Goal: Task Accomplishment & Management: Use online tool/utility

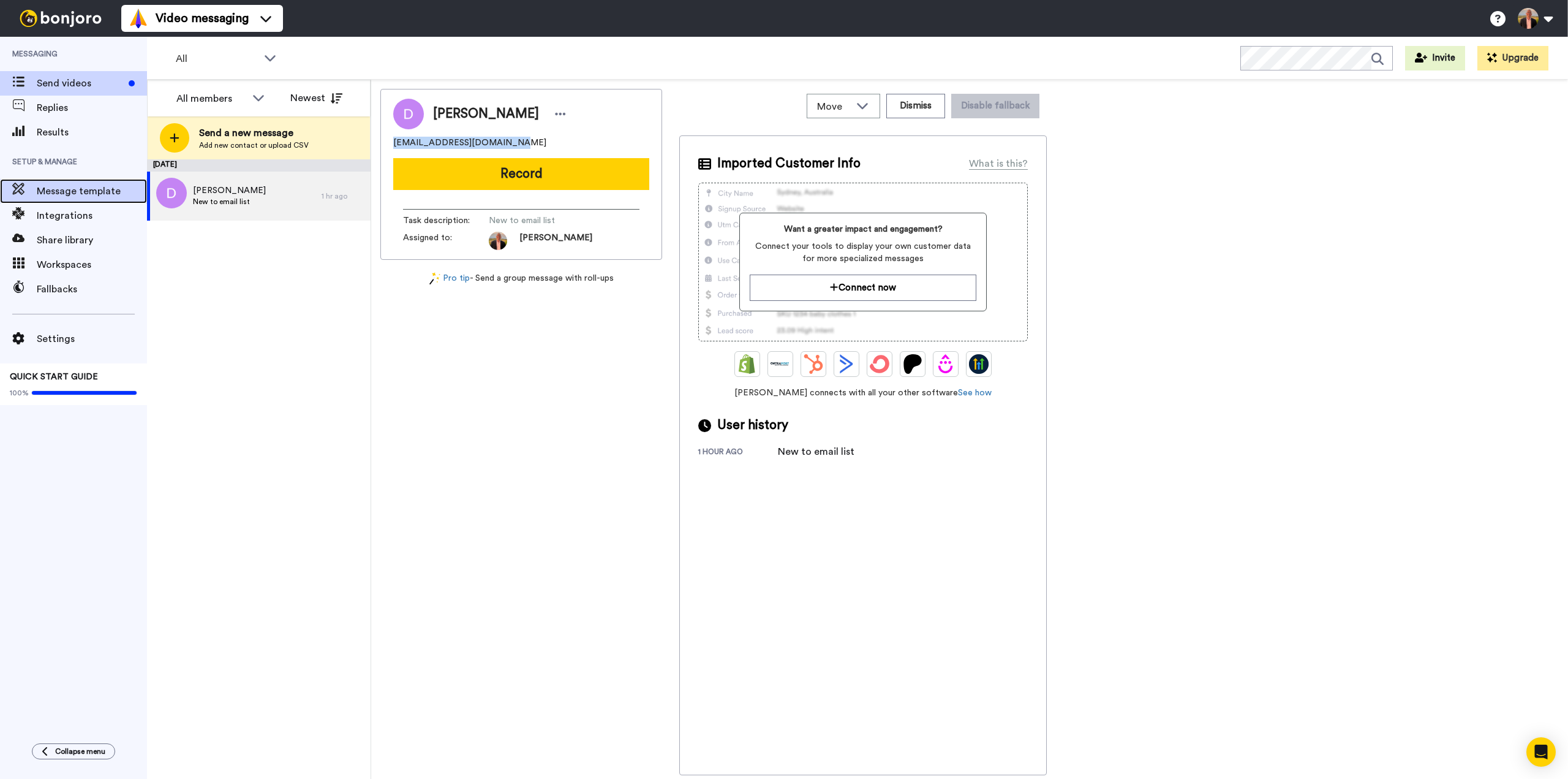
click at [68, 188] on span "Message template" at bounding box center [91, 190] width 110 height 15
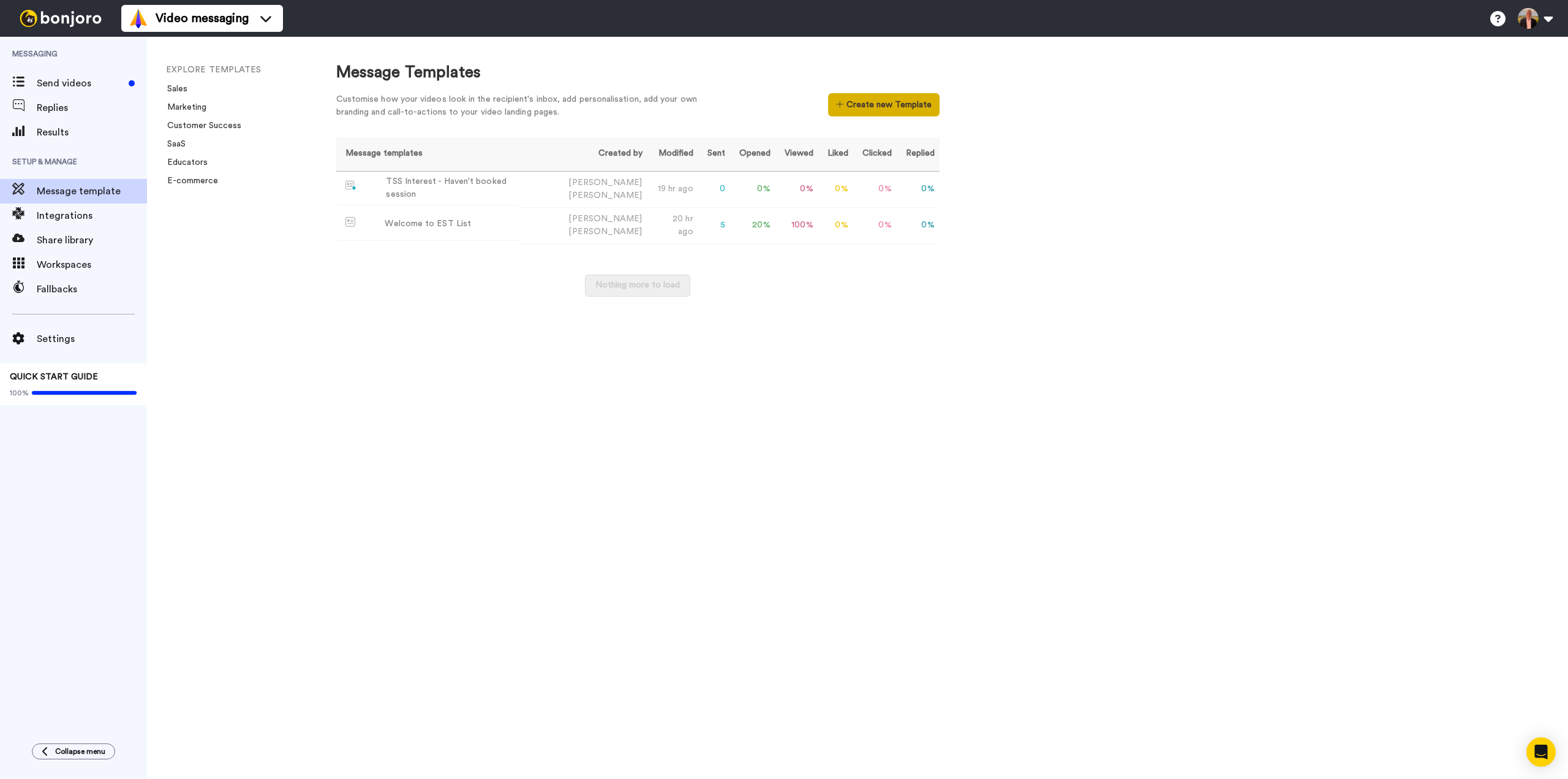
click at [859, 105] on button "Create new Template" at bounding box center [884, 104] width 111 height 23
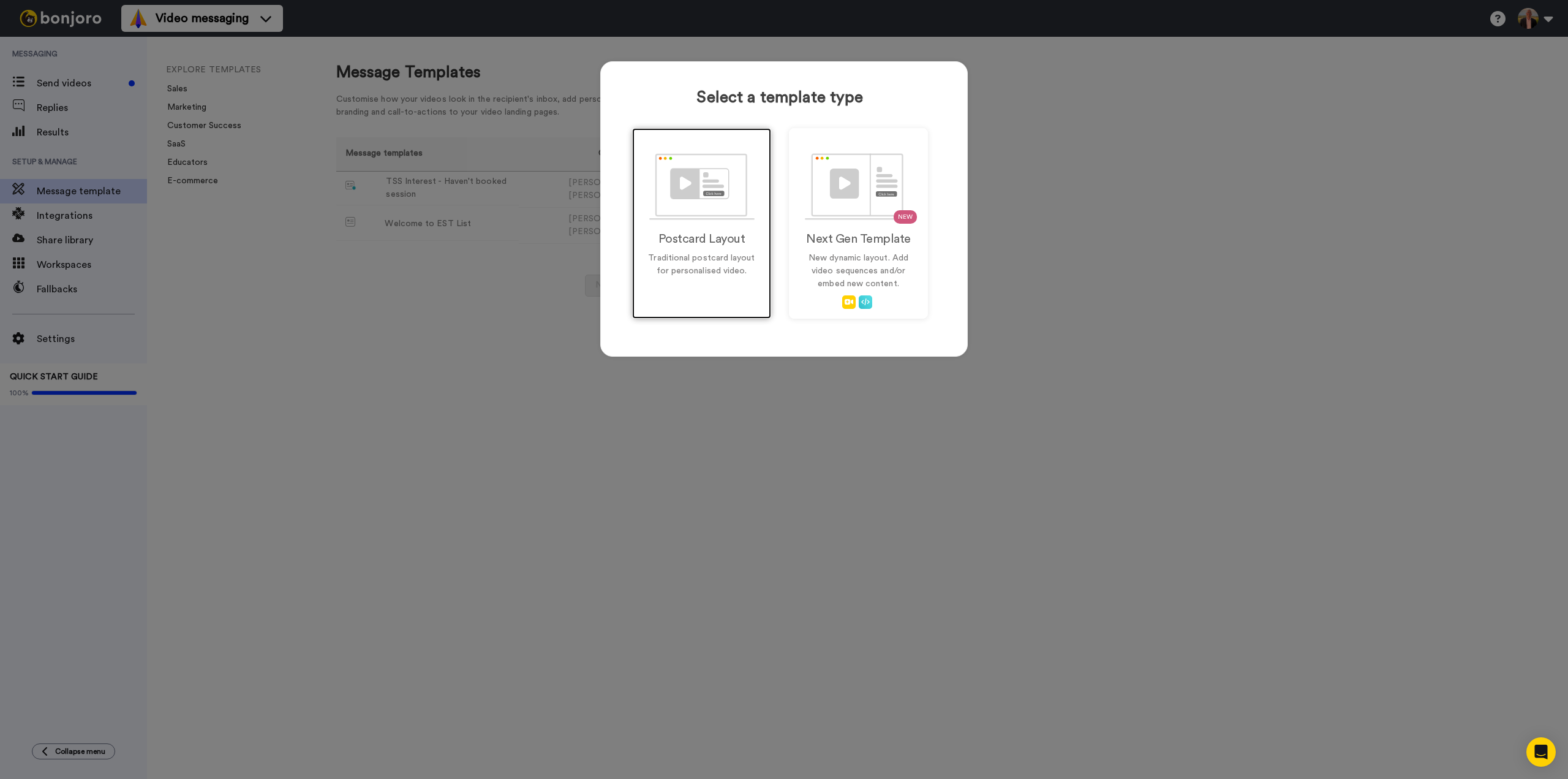
click at [695, 191] on img at bounding box center [702, 186] width 105 height 66
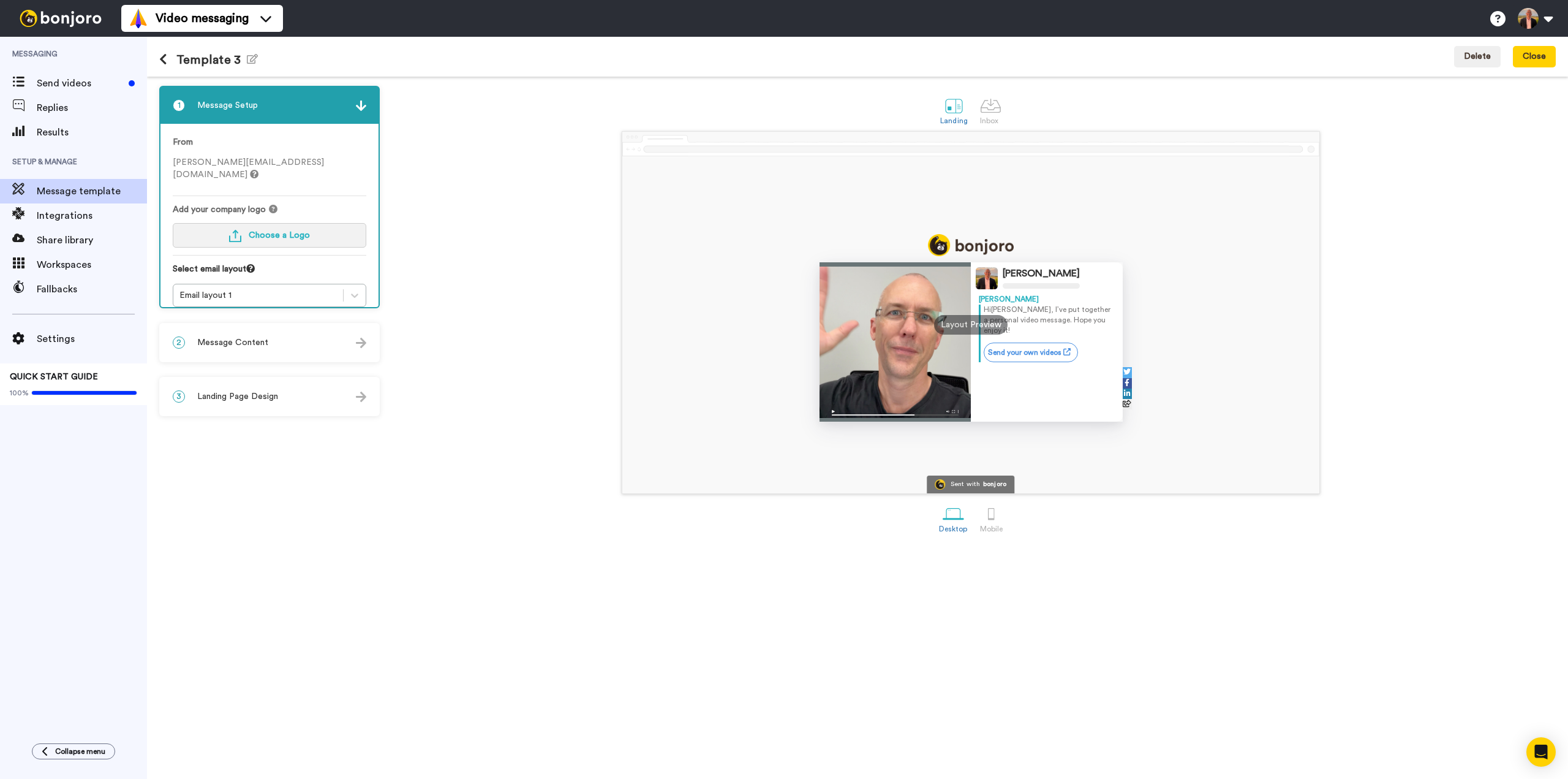
click at [257, 231] on span "Choose a Logo" at bounding box center [280, 235] width 61 height 9
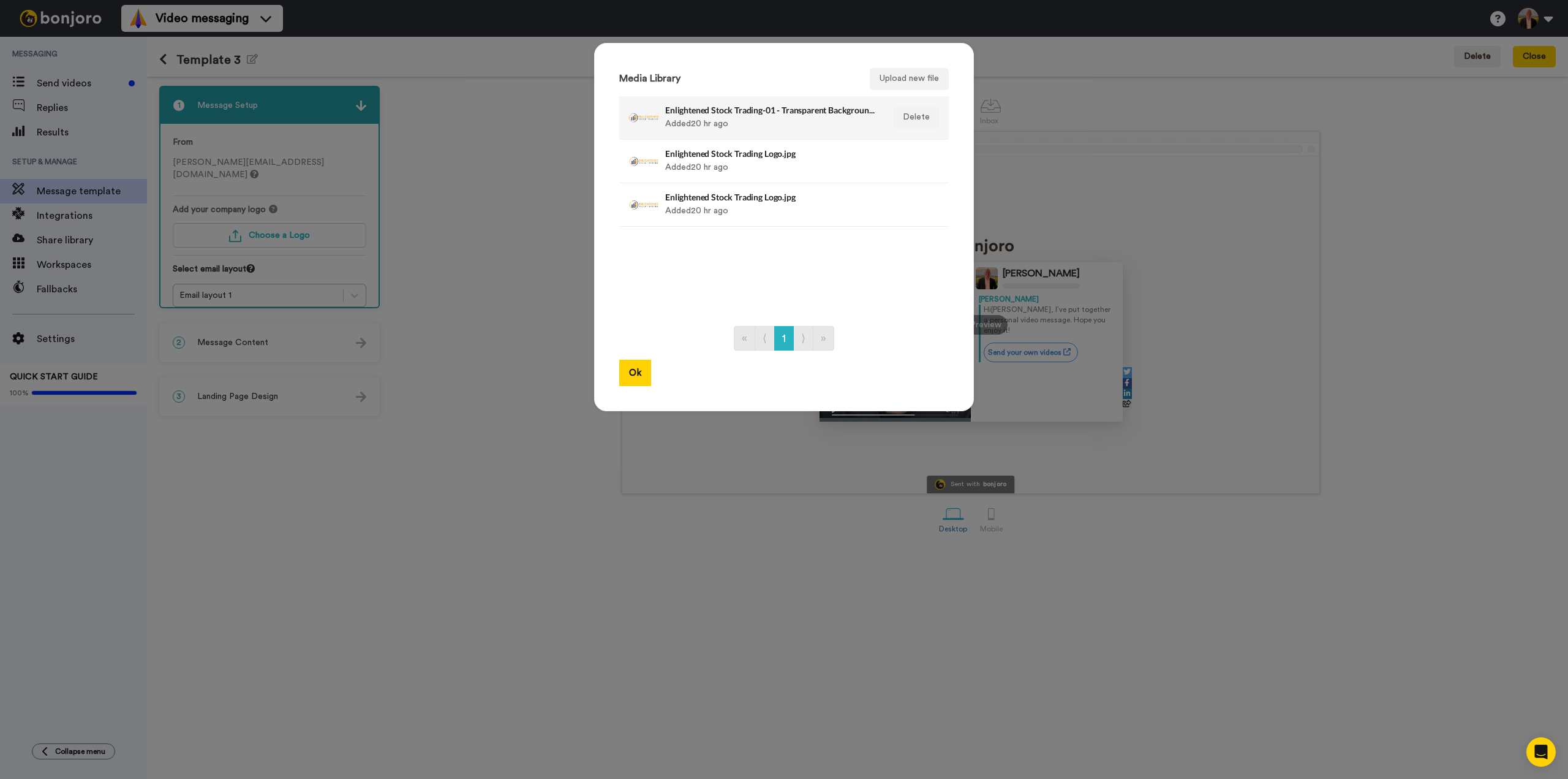
click at [720, 118] on div "Enlightened Stock Trading-01 - Transparent Background Cropped.png Added 20 hr a…" at bounding box center [770, 117] width 211 height 31
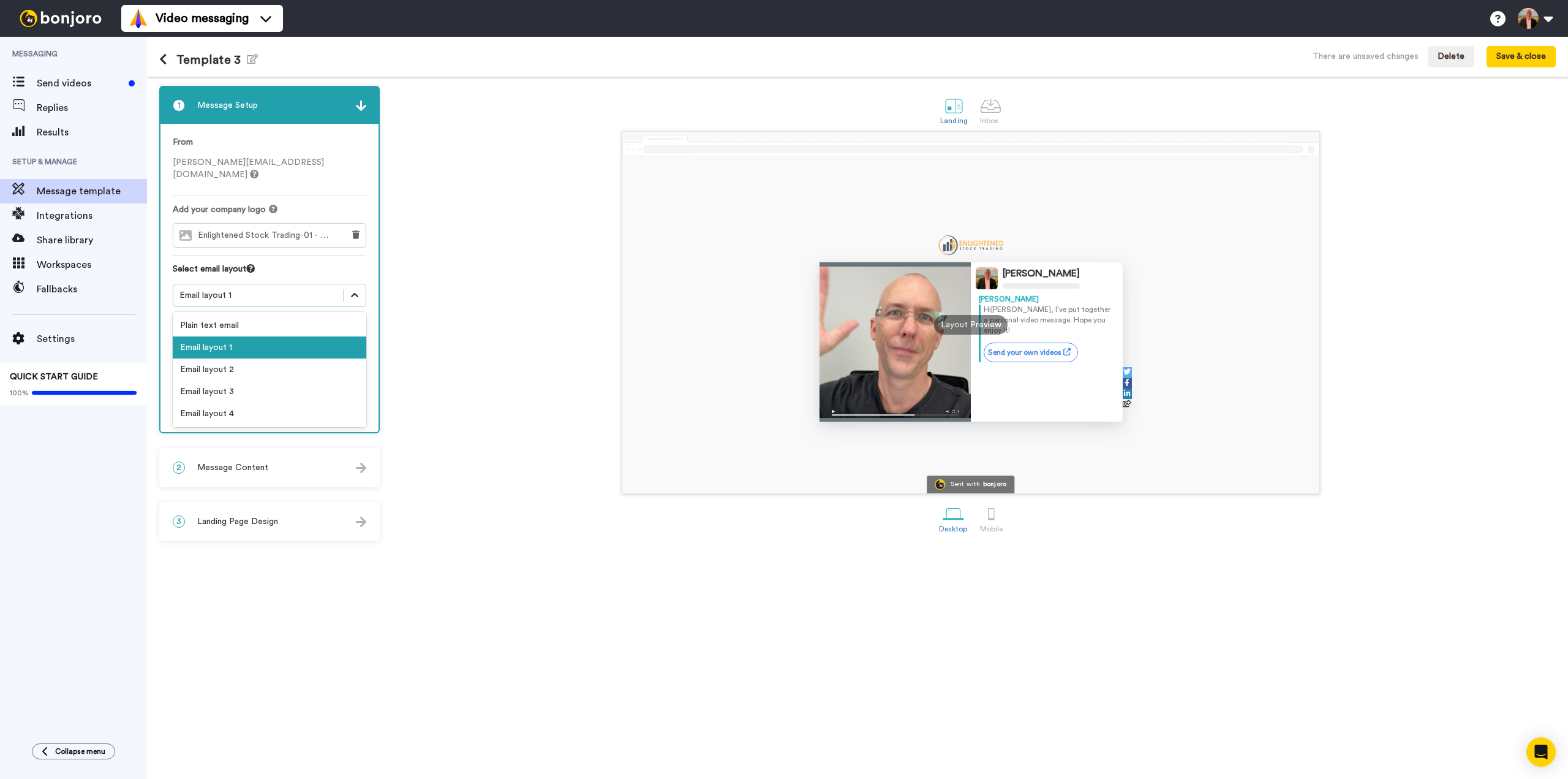
click at [350, 289] on icon at bounding box center [355, 295] width 12 height 12
click at [351, 289] on icon at bounding box center [355, 295] width 12 height 12
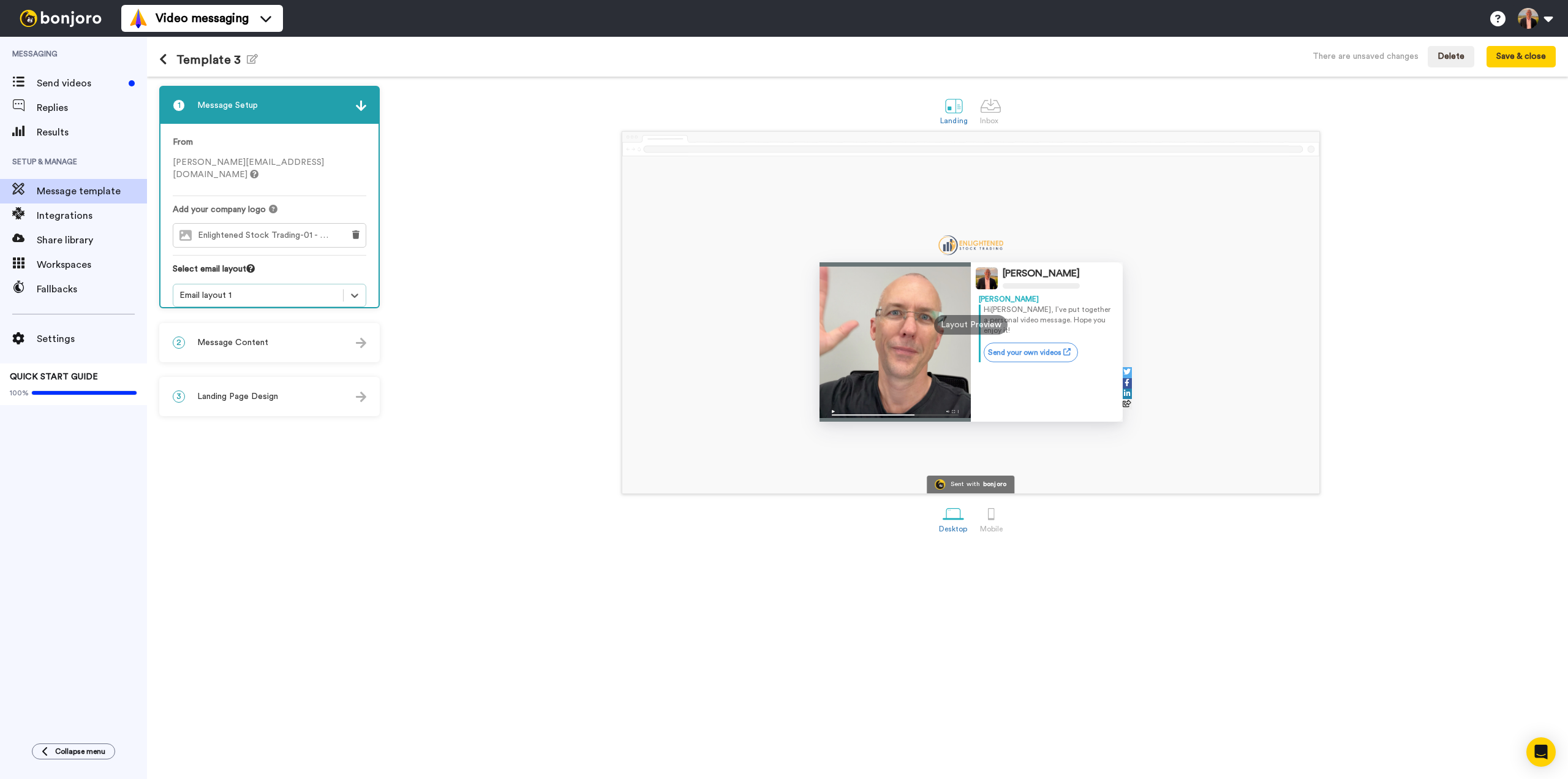
click at [272, 341] on div "2 Message Content" at bounding box center [270, 342] width 218 height 37
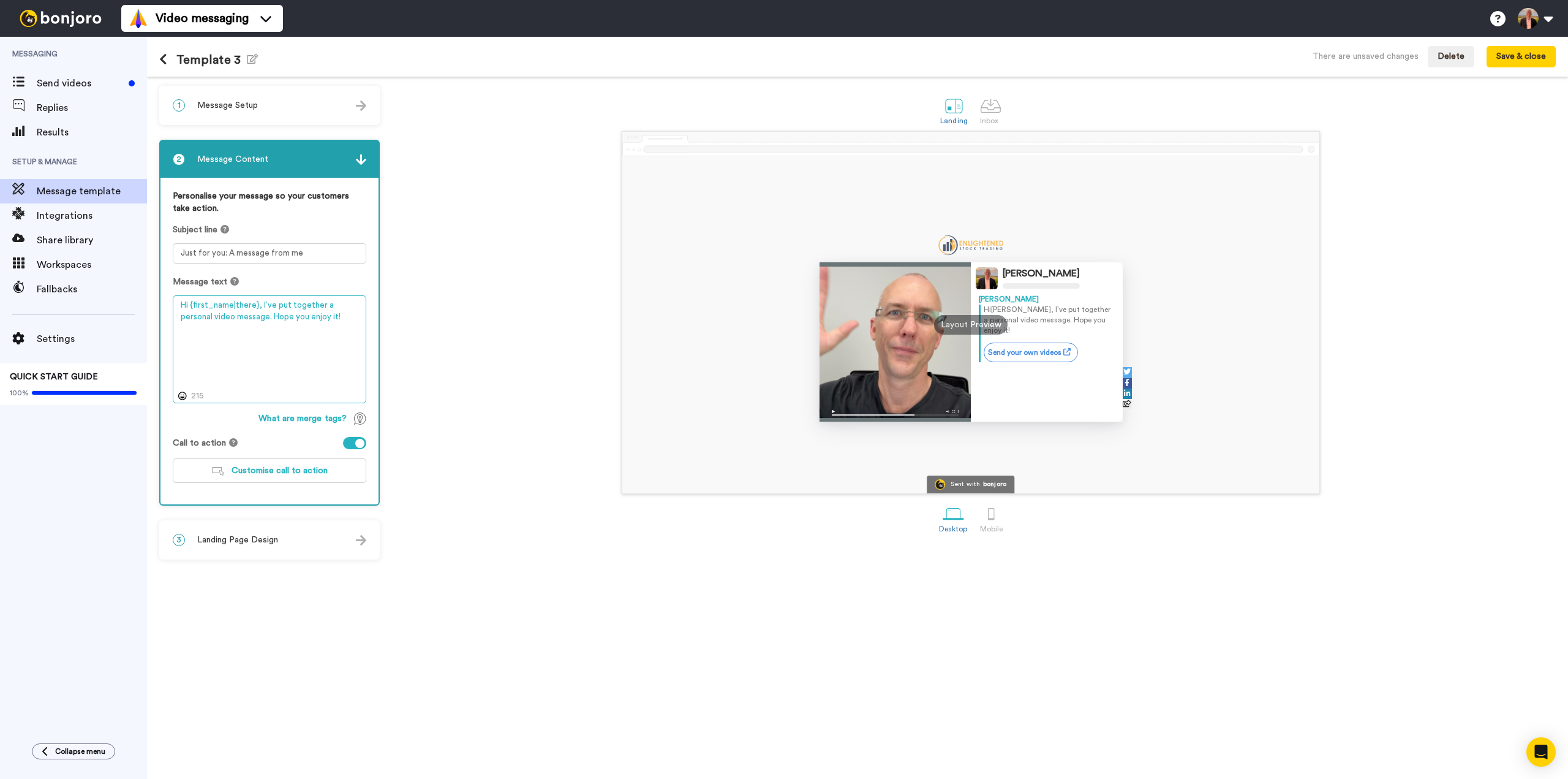
click at [271, 313] on textarea "Hi {first_name|there}, I’ve put together a personal video message. Hope you enj…" at bounding box center [269, 349] width 193 height 108
type textarea "Hi {first_name|there}, I’ve put together a personal video message. Let me know …"
click at [270, 471] on span "Customise call to action" at bounding box center [280, 470] width 96 height 9
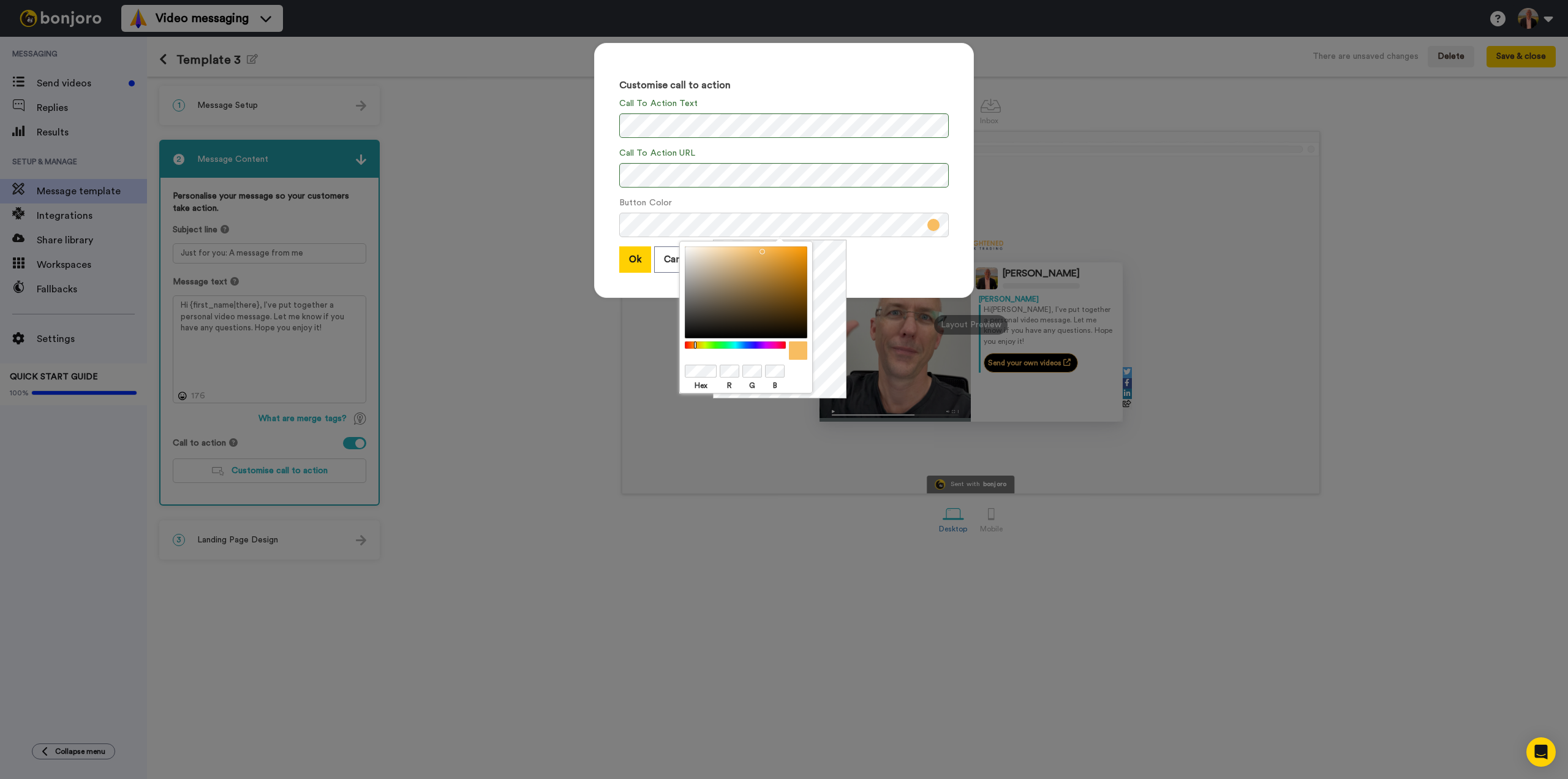
click at [883, 258] on div "Ok Cancel" at bounding box center [784, 259] width 330 height 27
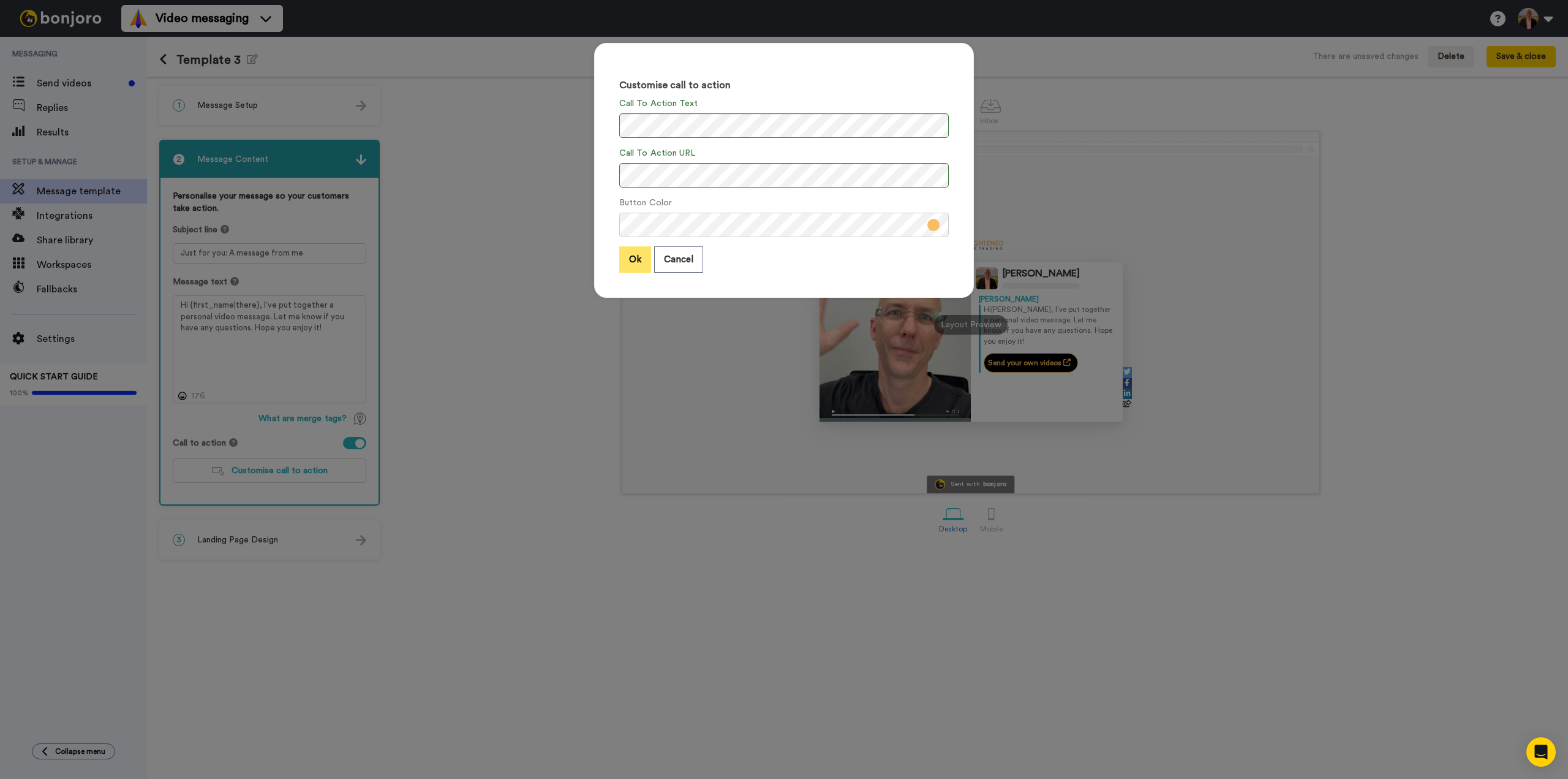
click at [628, 260] on button "Ok" at bounding box center [635, 259] width 32 height 27
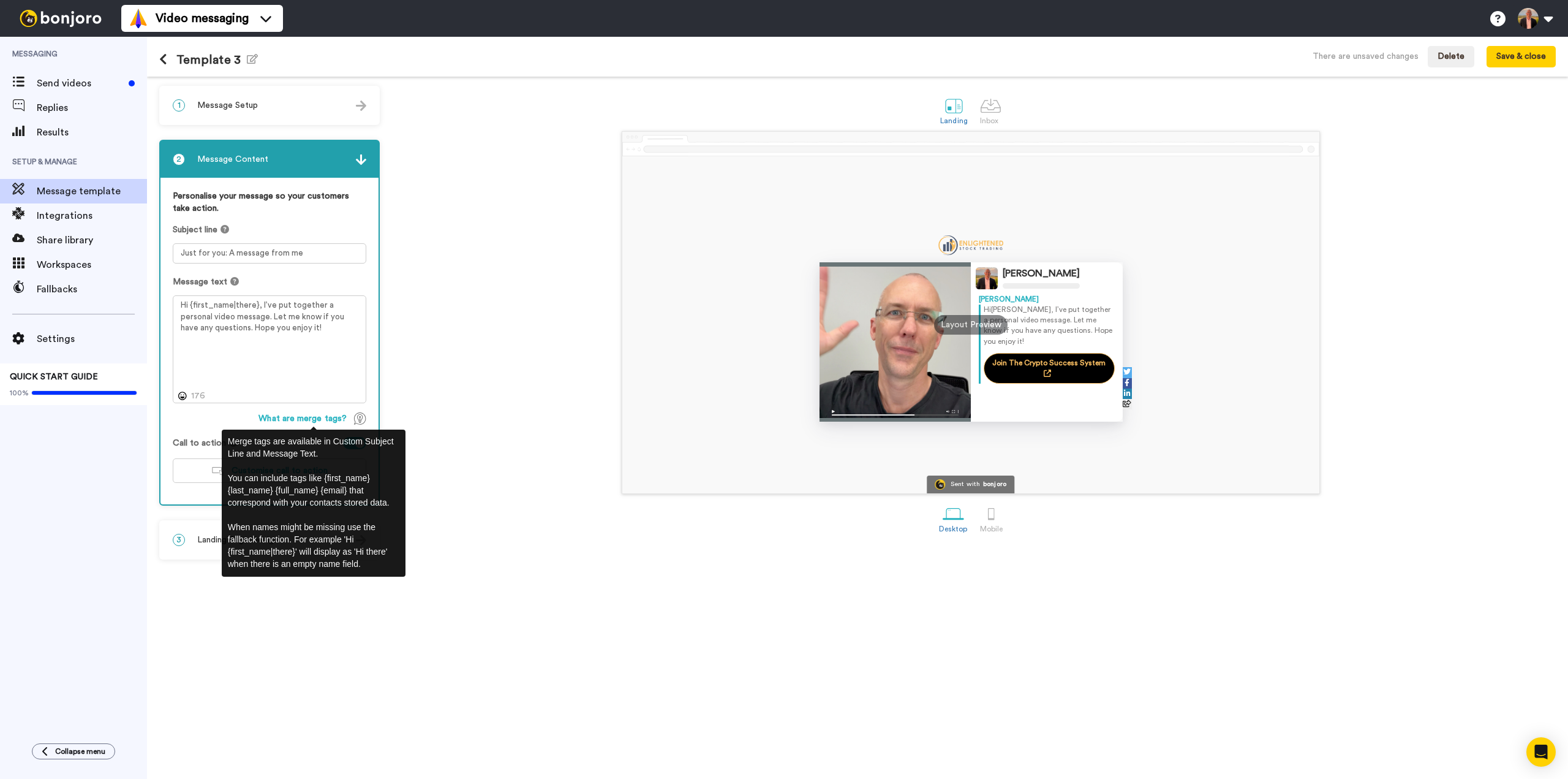
click at [470, 405] on div "Adrian Reid Adrian Hi Tom , I’ve put together a personal video message. Let me …" at bounding box center [970, 312] width 1171 height 363
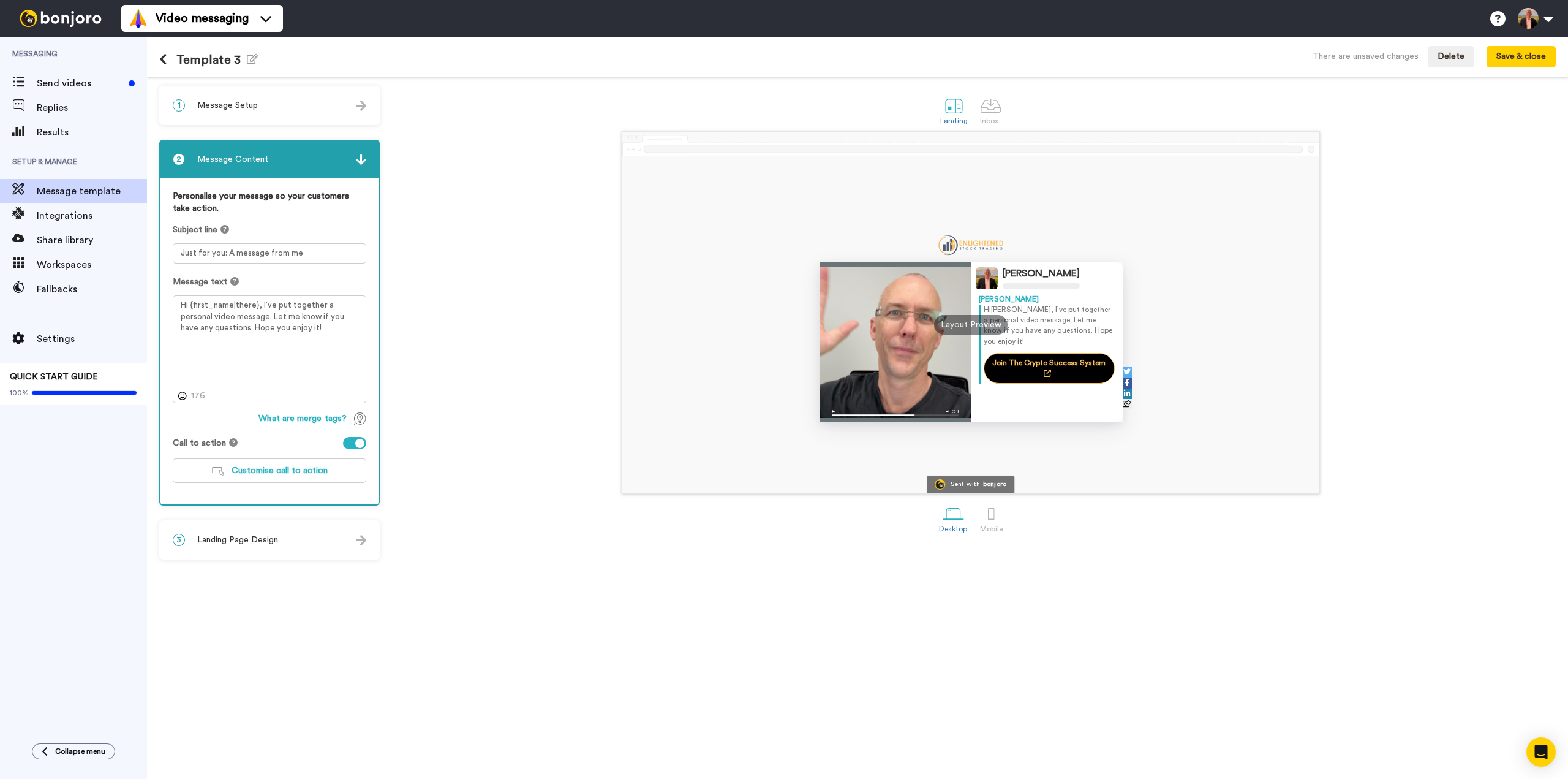
click at [248, 537] on span "Landing Page Design" at bounding box center [238, 539] width 81 height 12
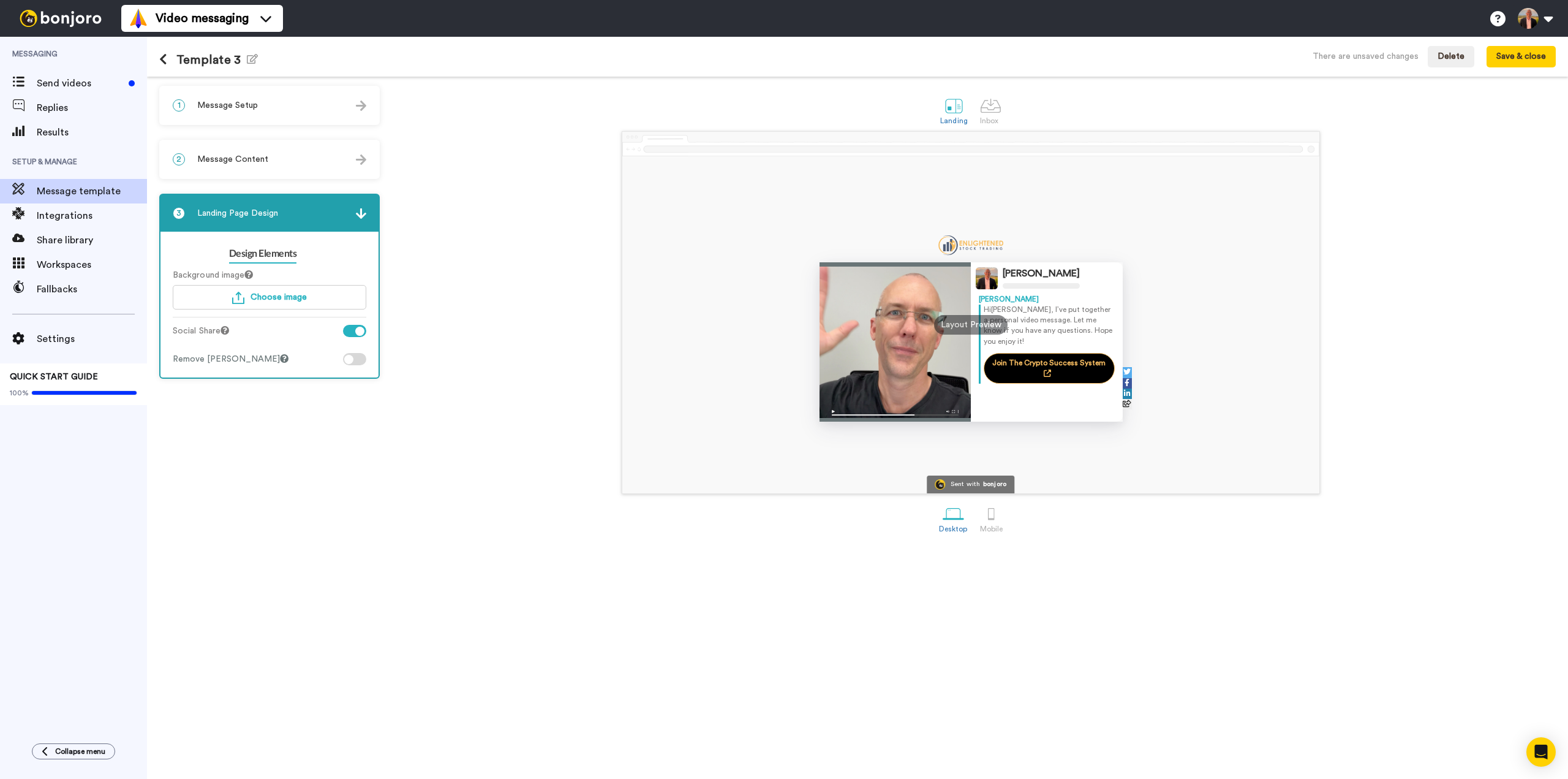
click at [350, 331] on div at bounding box center [354, 331] width 23 height 12
click at [359, 363] on div at bounding box center [354, 359] width 23 height 12
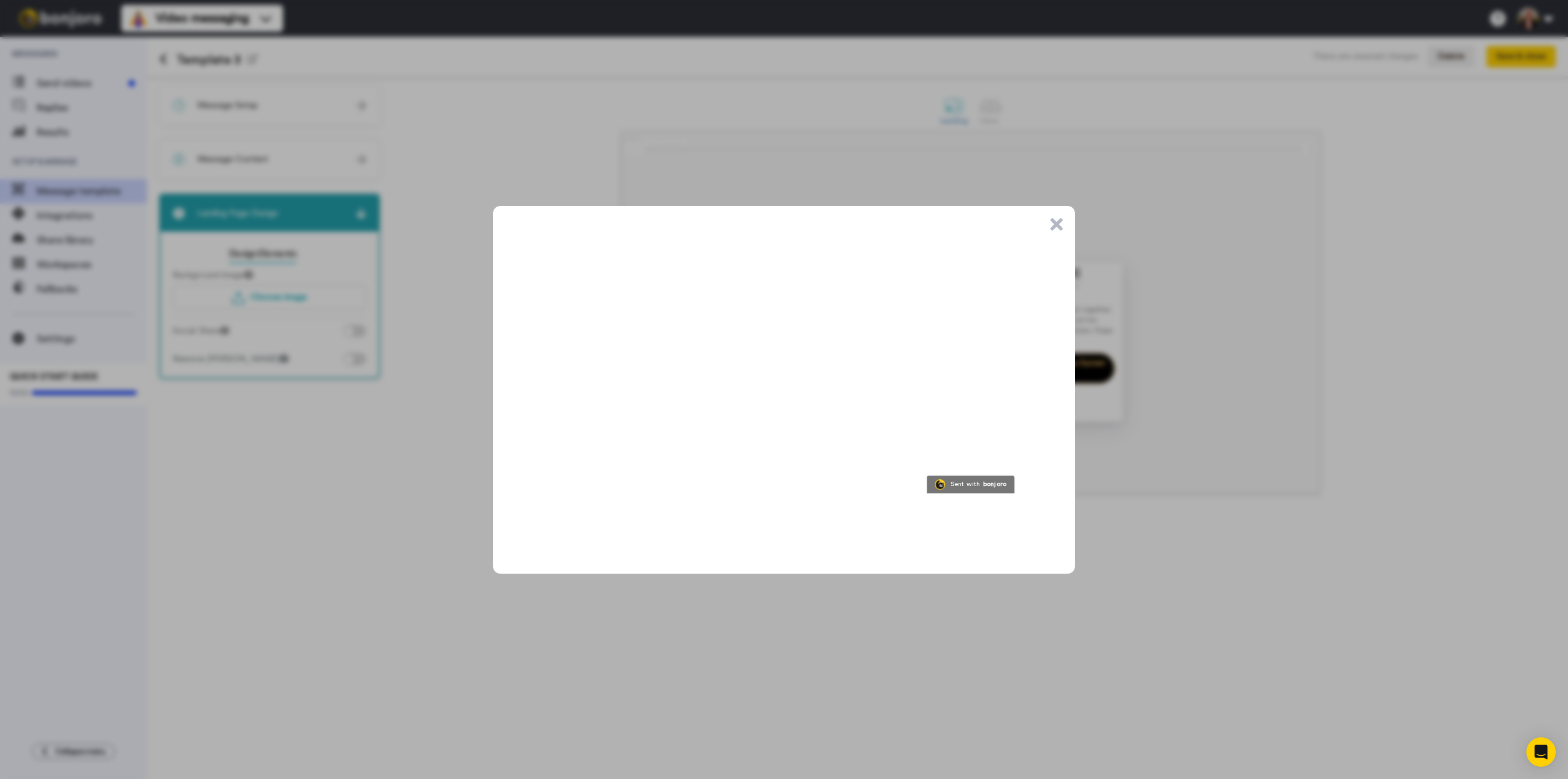
click at [1057, 224] on button ".cls-1{stroke-width:0px;}" at bounding box center [1057, 224] width 12 height 12
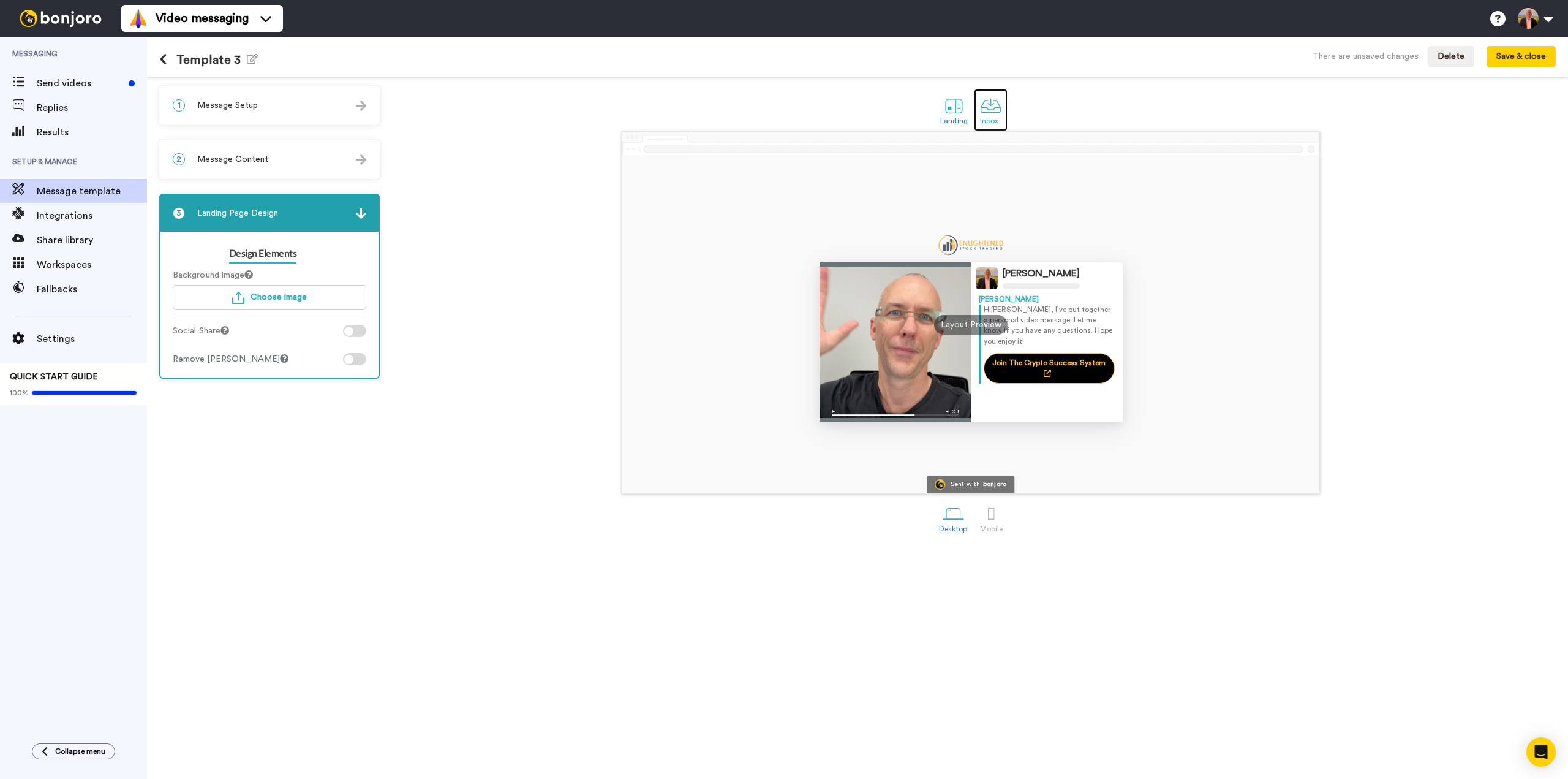
click at [992, 105] on div at bounding box center [991, 106] width 22 height 22
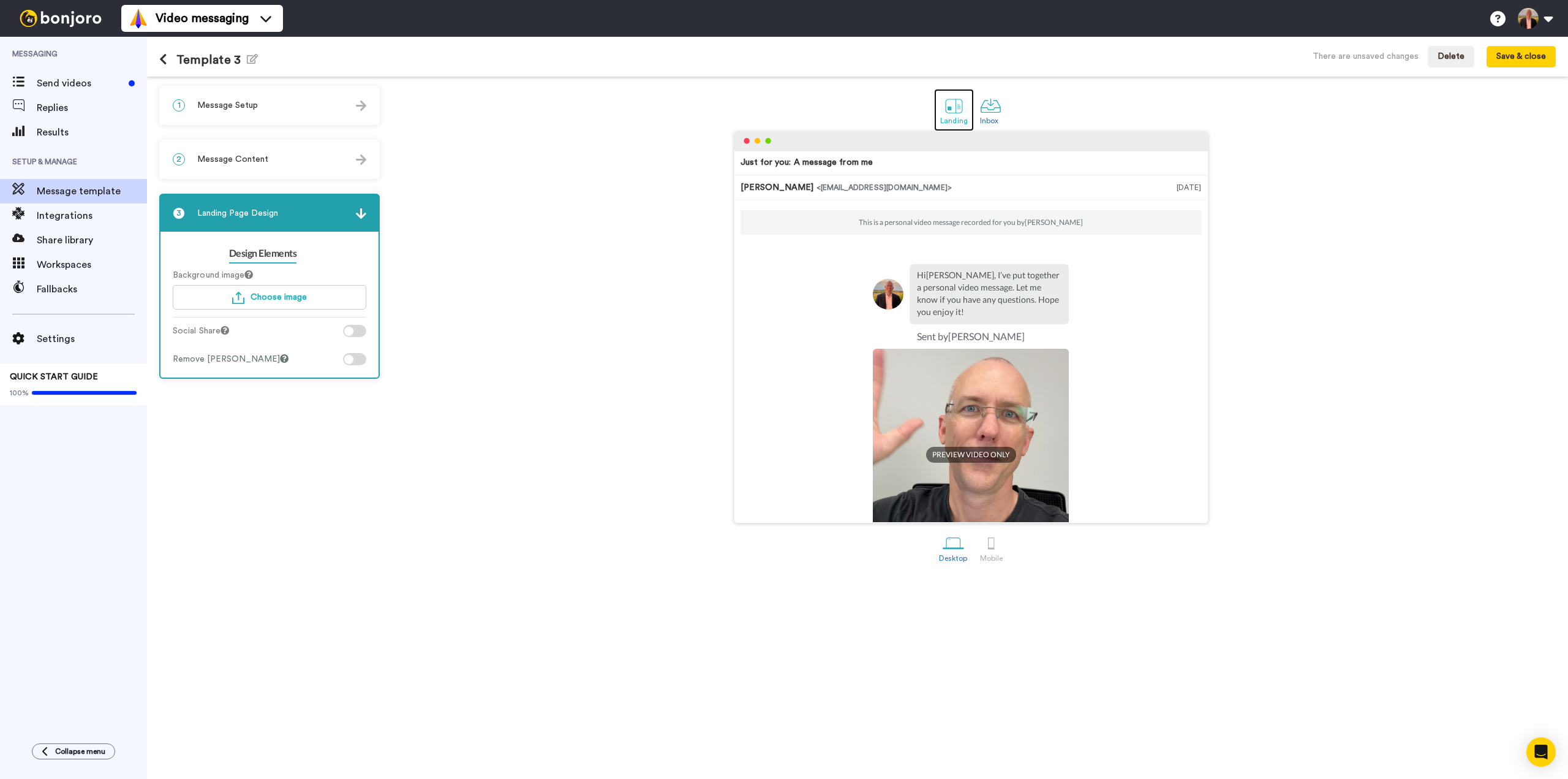
click at [951, 105] on div at bounding box center [954, 106] width 22 height 22
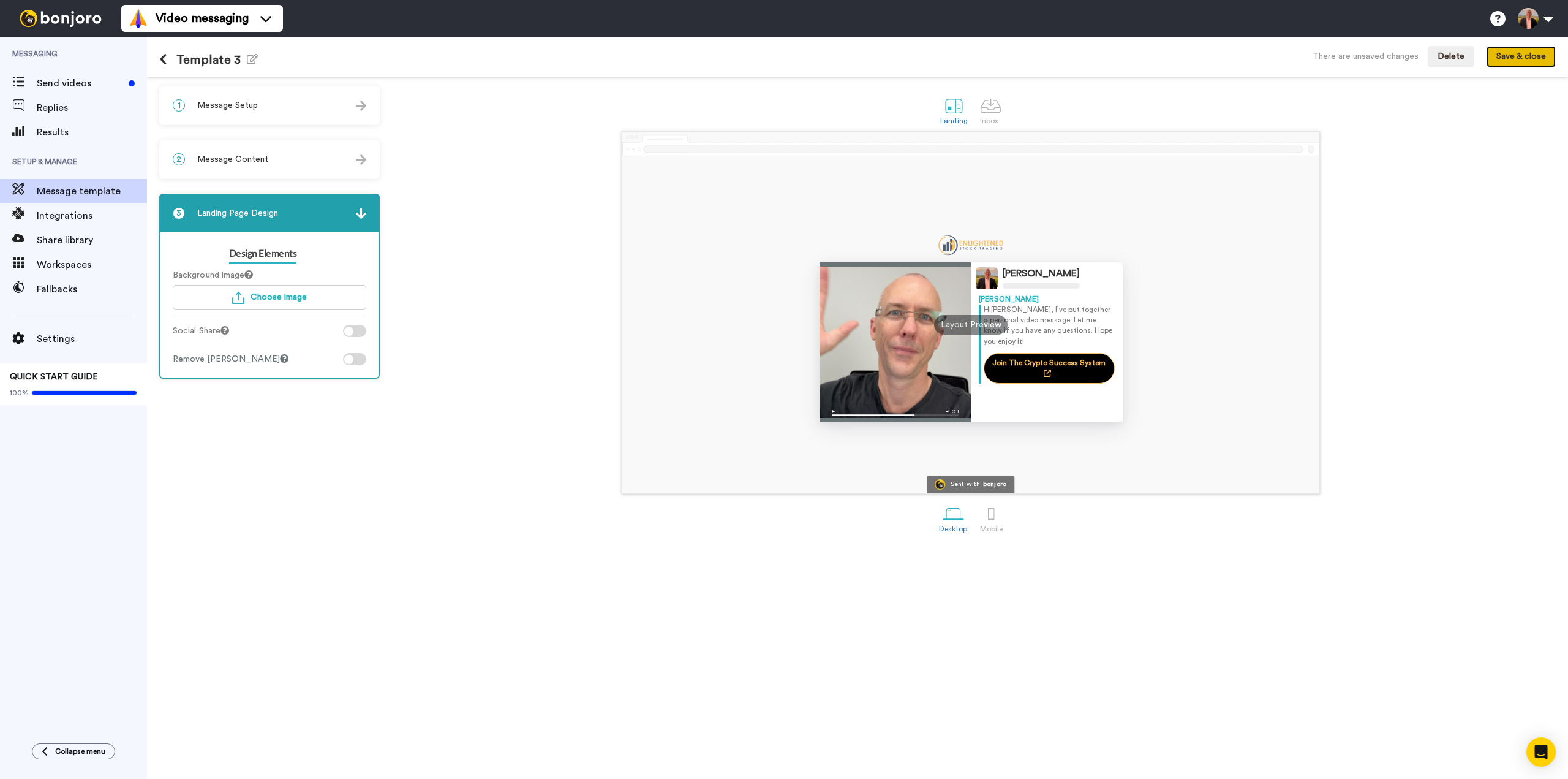
click at [1527, 56] on button "Save & close" at bounding box center [1521, 56] width 69 height 22
